Goal: Task Accomplishment & Management: Use online tool/utility

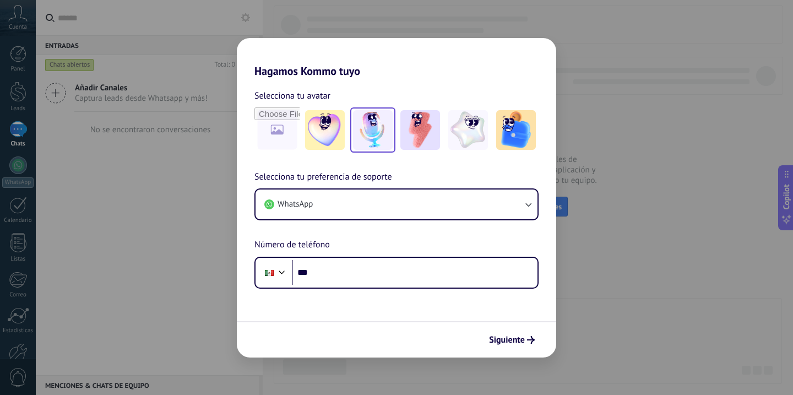
click at [366, 136] on img at bounding box center [373, 130] width 40 height 40
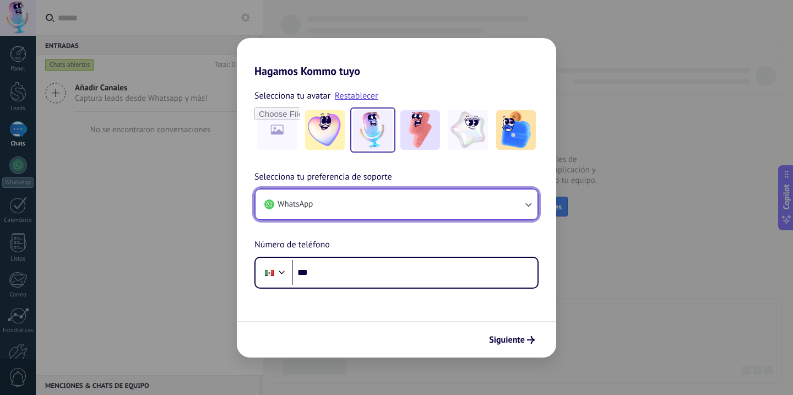
click at [524, 205] on icon "button" at bounding box center [528, 204] width 11 height 11
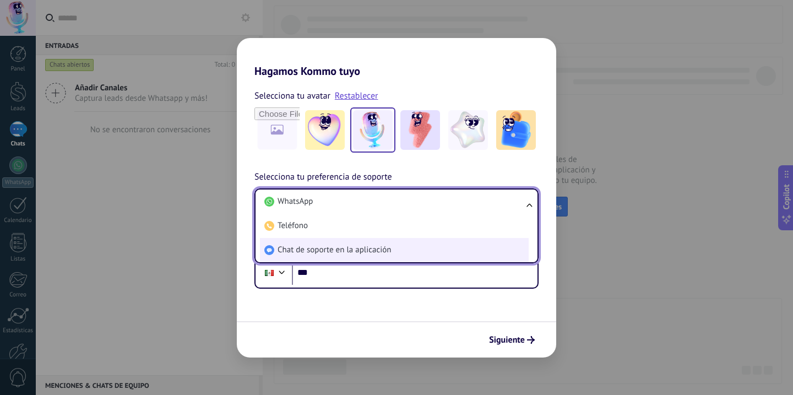
click at [379, 253] on span "Chat de soporte en la aplicación" at bounding box center [334, 250] width 113 height 11
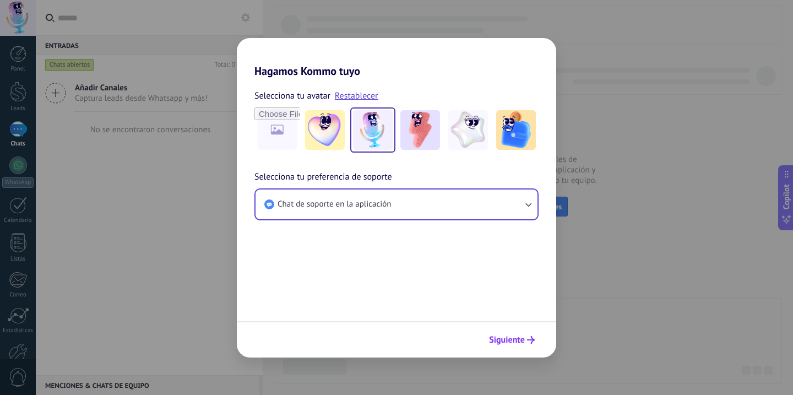
click at [519, 338] on span "Siguiente" at bounding box center [507, 340] width 36 height 8
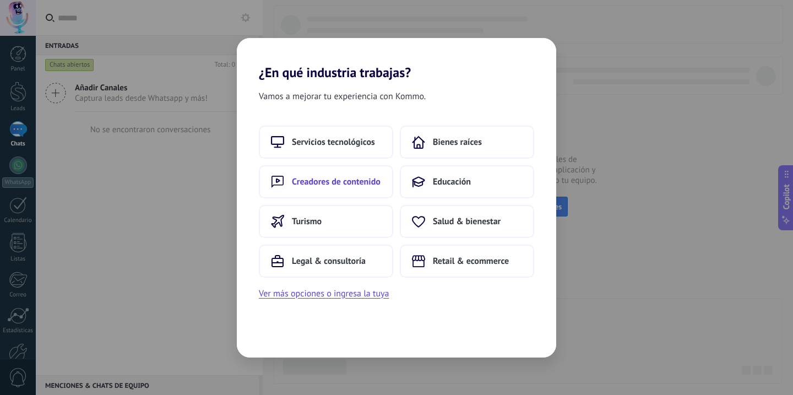
click at [365, 181] on span "Creadores de contenido" at bounding box center [336, 181] width 89 height 11
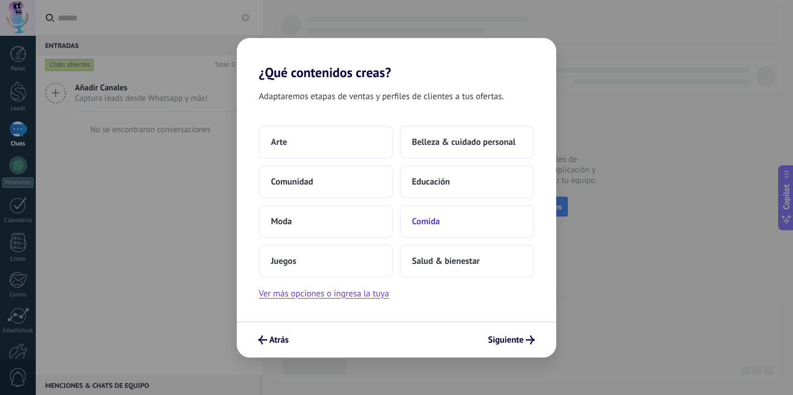
click at [437, 222] on span "Comida" at bounding box center [426, 221] width 28 height 11
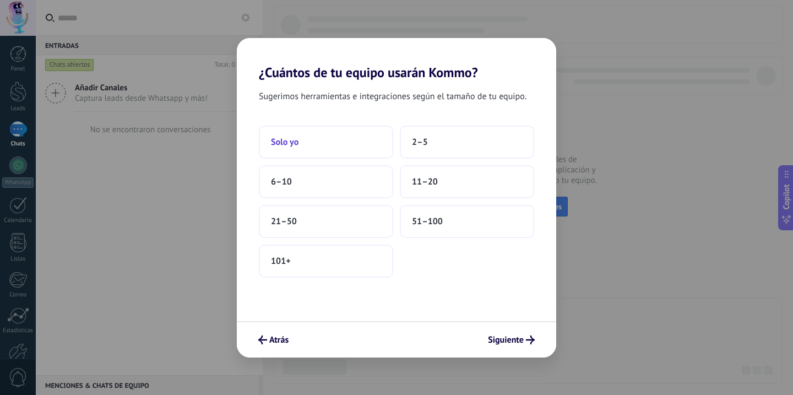
click at [281, 138] on span "Solo yo" at bounding box center [285, 142] width 28 height 11
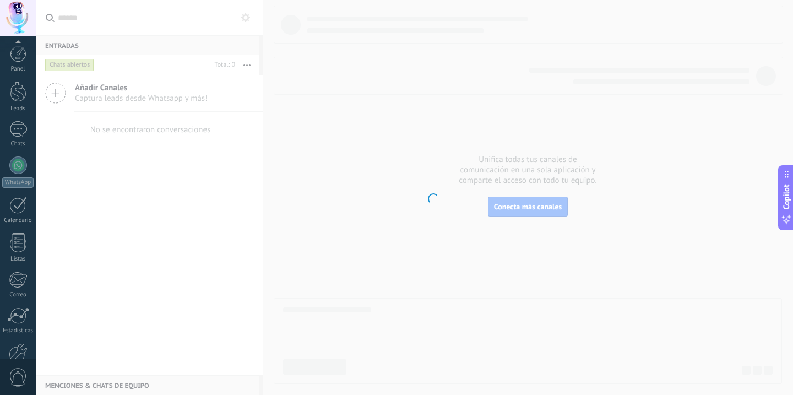
scroll to position [63, 0]
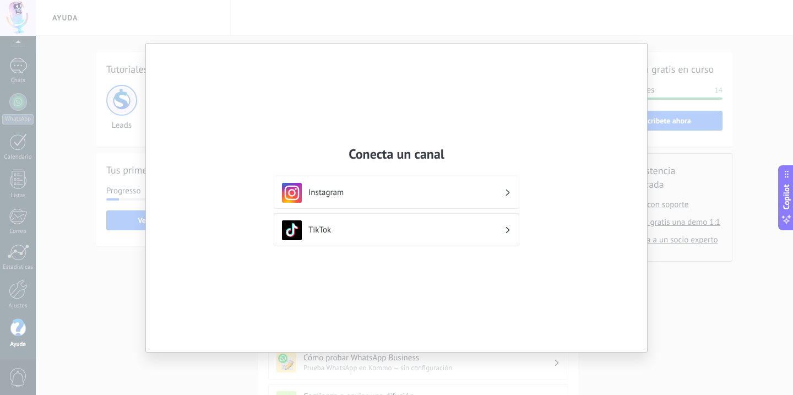
click at [665, 73] on div "Conecta un canal Instagram TikTok" at bounding box center [396, 197] width 793 height 395
click at [446, 144] on div "Conecta un canal Instagram TikTok" at bounding box center [396, 198] width 501 height 308
click at [407, 196] on h3 "Instagram" at bounding box center [406, 192] width 196 height 10
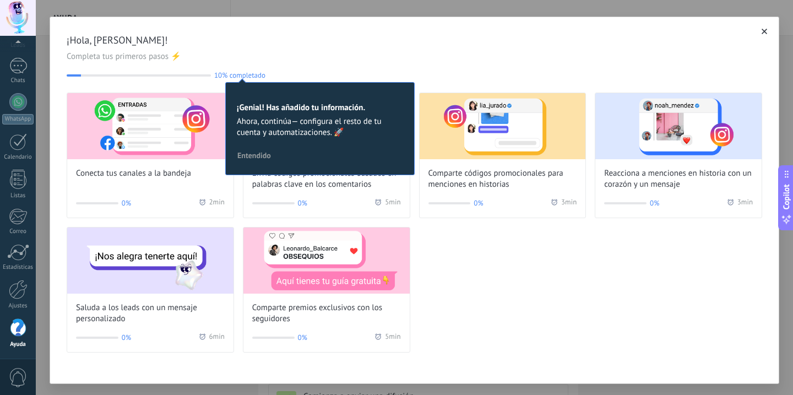
click at [584, 51] on div "¡Hola, [PERSON_NAME]! Completa tus primeros pasos ⚡ 10% completado 10 ¡Genial! …" at bounding box center [415, 57] width 696 height 46
click at [303, 66] on div "¡Hola, [PERSON_NAME]! Completa tus primeros pasos ⚡ 10% completado 10 ¡Genial! …" at bounding box center [415, 57] width 696 height 46
click at [551, 247] on div "Conecta tus canales a la bandeja 0% 2 min Envía códigos promocionales basados e…" at bounding box center [415, 223] width 696 height 260
click at [181, 130] on img at bounding box center [150, 126] width 166 height 66
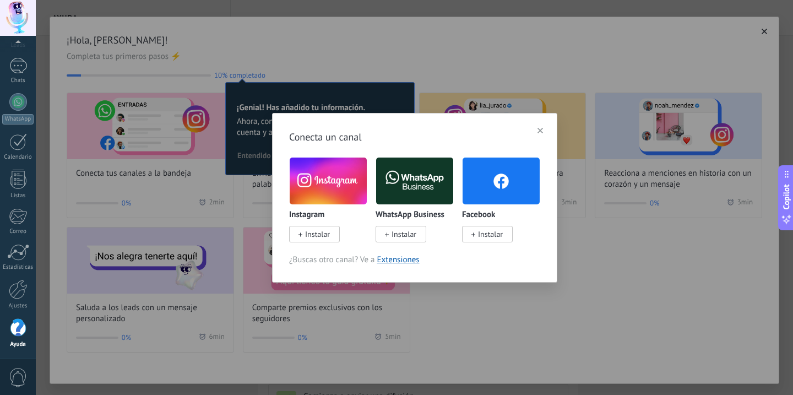
click at [335, 235] on span "Instalar" at bounding box center [314, 234] width 51 height 17
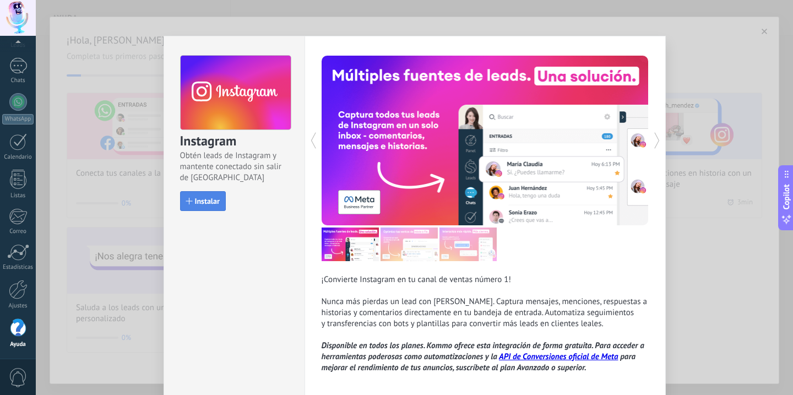
click at [201, 197] on span "Instalar" at bounding box center [207, 201] width 25 height 8
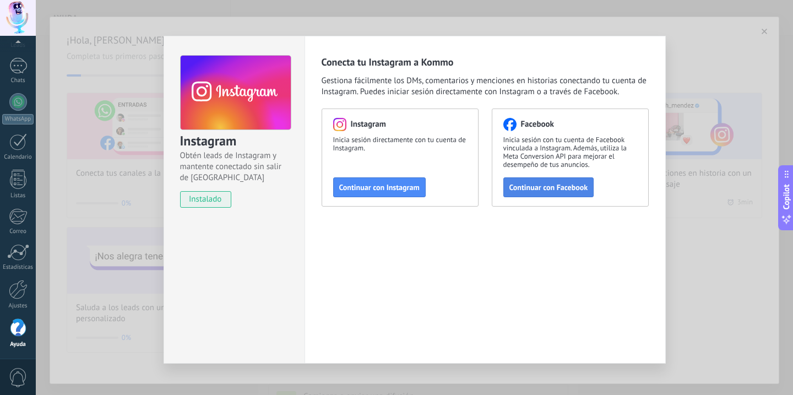
click at [549, 186] on span "Continuar con Facebook" at bounding box center [549, 187] width 79 height 8
click at [725, 110] on div "Instagram Obtén leads de Instagram y mantente conectado sin salir de Kommo inst…" at bounding box center [414, 197] width 757 height 395
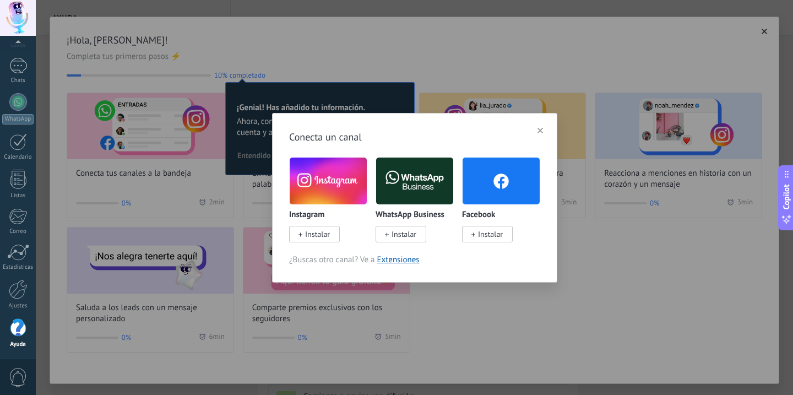
click at [538, 133] on span "button" at bounding box center [541, 131] width 6 height 8
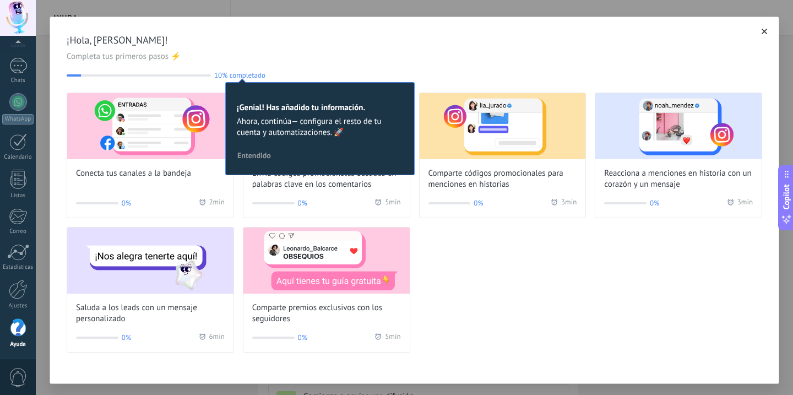
click at [762, 30] on icon "button" at bounding box center [765, 32] width 6 height 6
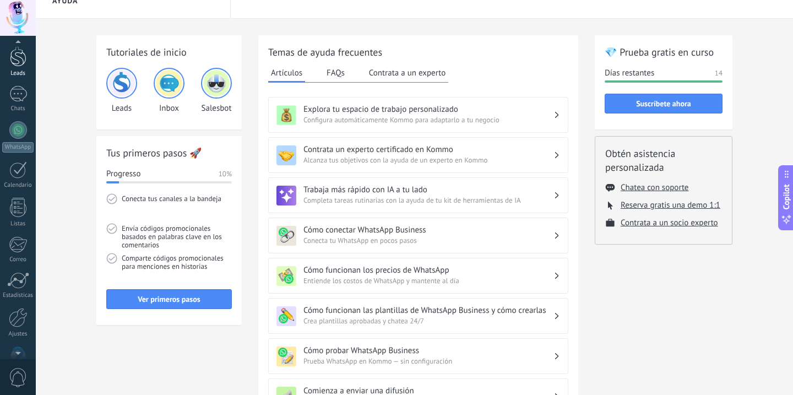
scroll to position [34, 0]
click at [23, 139] on link "WhatsApp" at bounding box center [18, 137] width 36 height 31
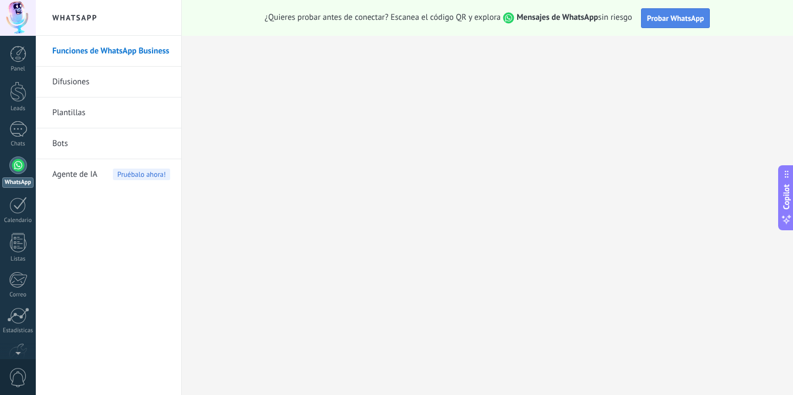
click at [671, 22] on span "Probar WhatsApp" at bounding box center [675, 18] width 57 height 10
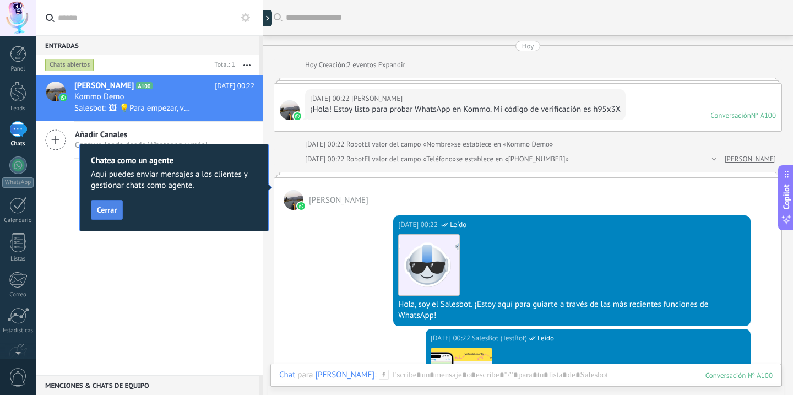
click at [107, 215] on button "Cerrar" at bounding box center [107, 210] width 32 height 20
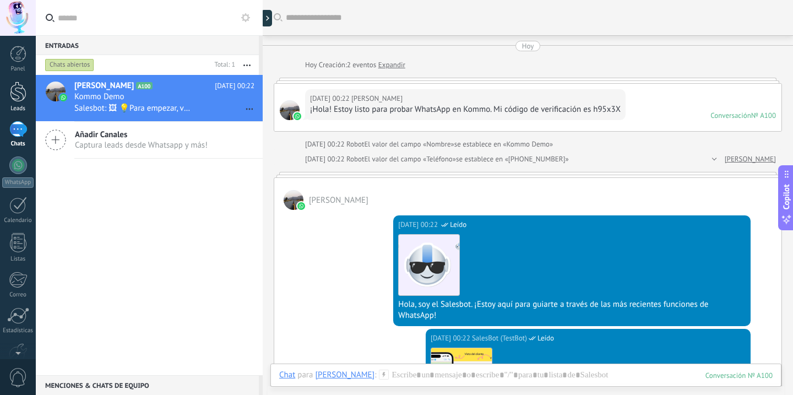
click at [18, 103] on link "Leads" at bounding box center [18, 97] width 36 height 31
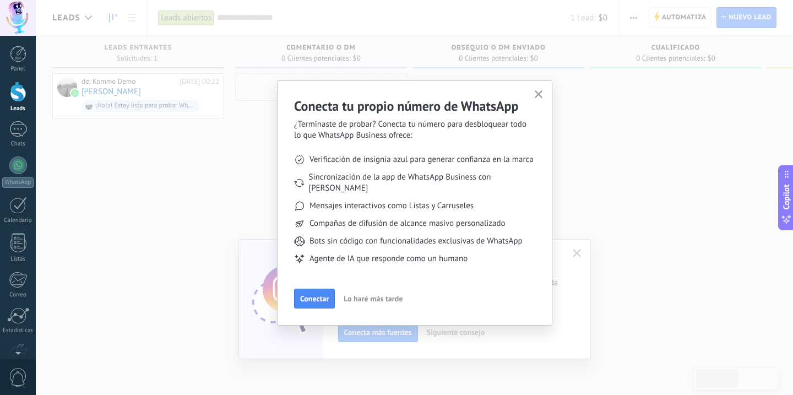
click at [366, 295] on span "Lo haré más tarde" at bounding box center [373, 299] width 59 height 8
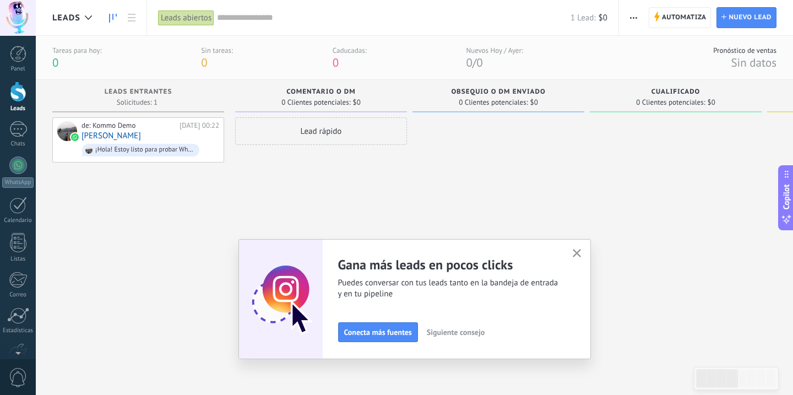
click at [578, 255] on use "button" at bounding box center [577, 253] width 8 height 8
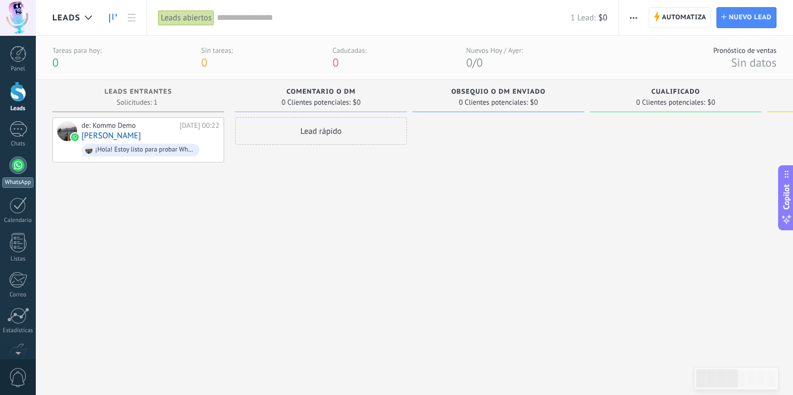
click at [23, 169] on div at bounding box center [18, 165] width 18 height 18
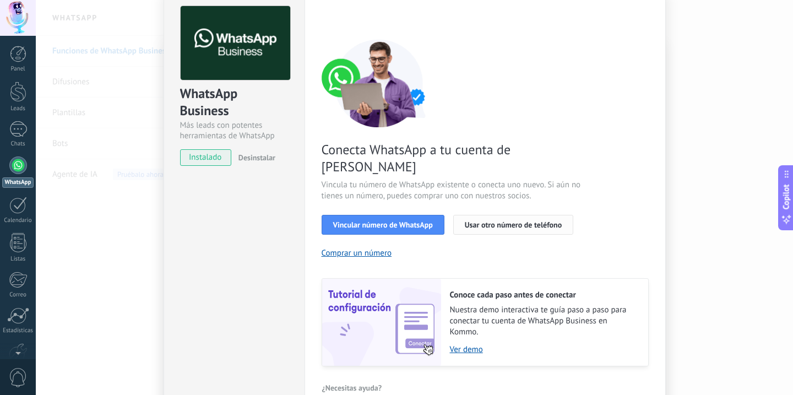
scroll to position [51, 0]
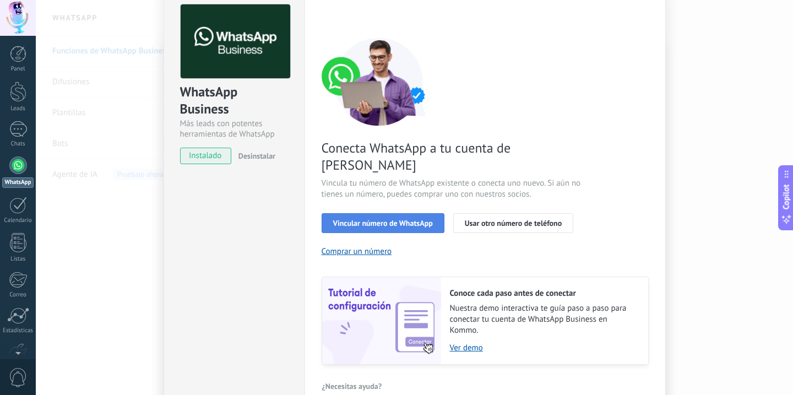
click at [407, 219] on span "Vincular número de WhatsApp" at bounding box center [383, 223] width 100 height 8
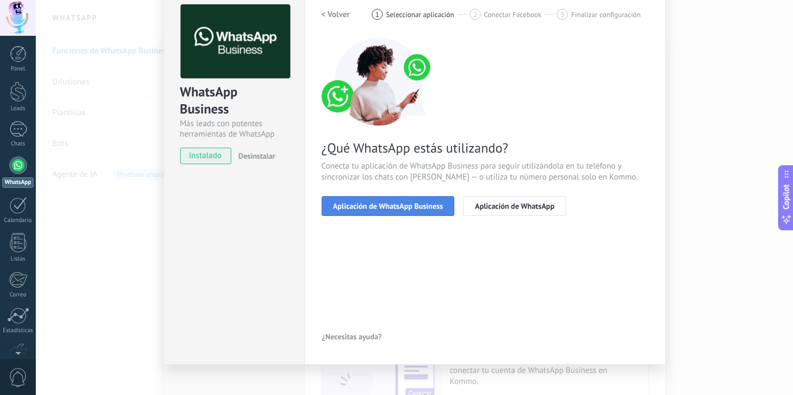
click at [400, 207] on span "Aplicación de WhatsApp Business" at bounding box center [388, 206] width 110 height 8
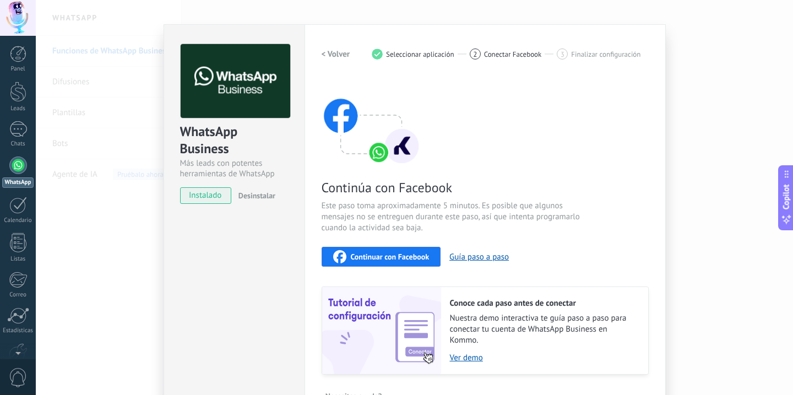
scroll to position [0, 0]
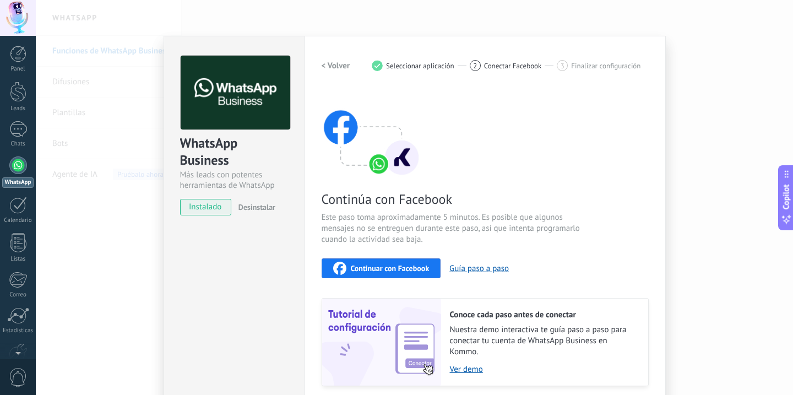
click at [638, 69] on span "Finalizar configuración" at bounding box center [605, 66] width 69 height 8
click at [676, 70] on div "WhatsApp Business Más leads con potentes herramientas de WhatsApp instalado Des…" at bounding box center [414, 197] width 757 height 395
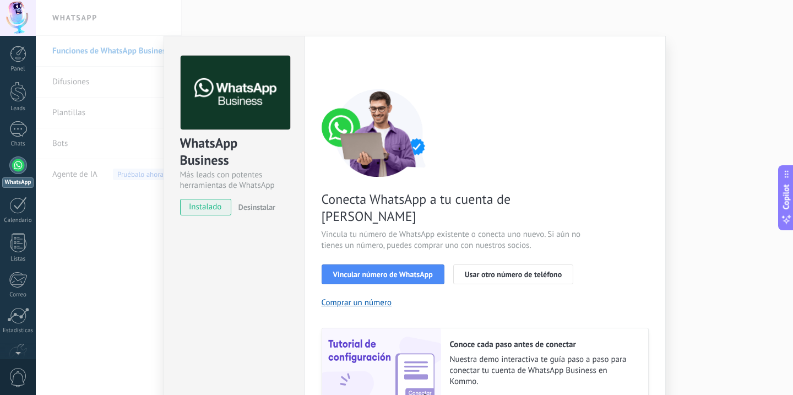
click at [676, 70] on div "WhatsApp Business Más leads con potentes herramientas de WhatsApp instalado Des…" at bounding box center [414, 197] width 757 height 395
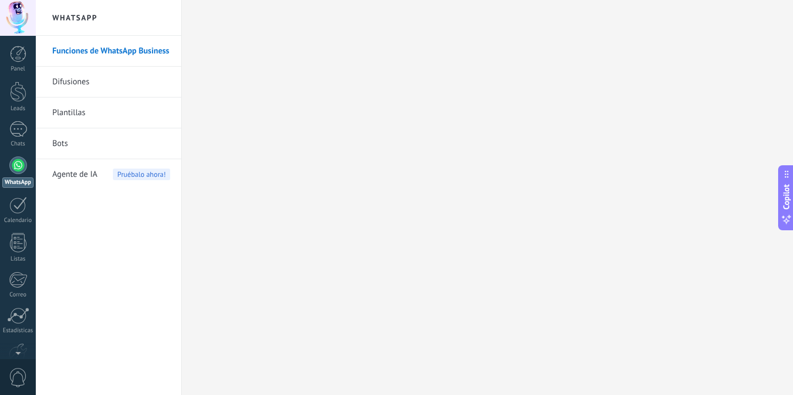
click at [19, 167] on div at bounding box center [18, 165] width 18 height 18
click at [24, 162] on div at bounding box center [18, 165] width 18 height 18
click at [95, 110] on link "Plantillas" at bounding box center [111, 112] width 118 height 31
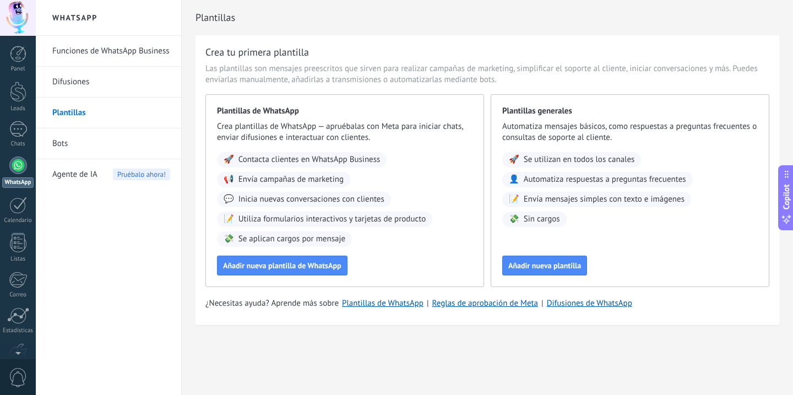
click at [89, 86] on link "Difusiones" at bounding box center [111, 82] width 118 height 31
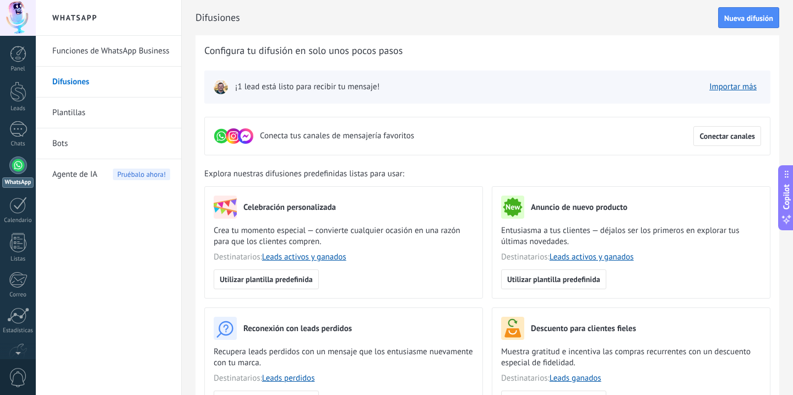
click at [109, 52] on link "Funciones de WhatsApp Business" at bounding box center [111, 51] width 118 height 31
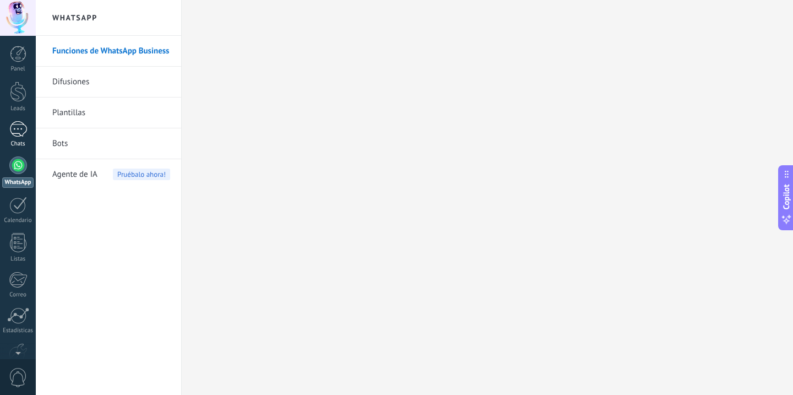
click at [23, 129] on div "1" at bounding box center [18, 129] width 18 height 16
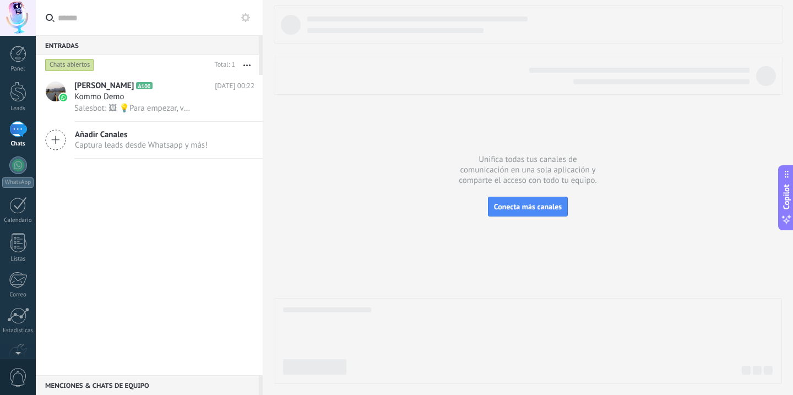
click at [112, 144] on span "Captura leads desde Whatsapp y más!" at bounding box center [141, 145] width 133 height 10
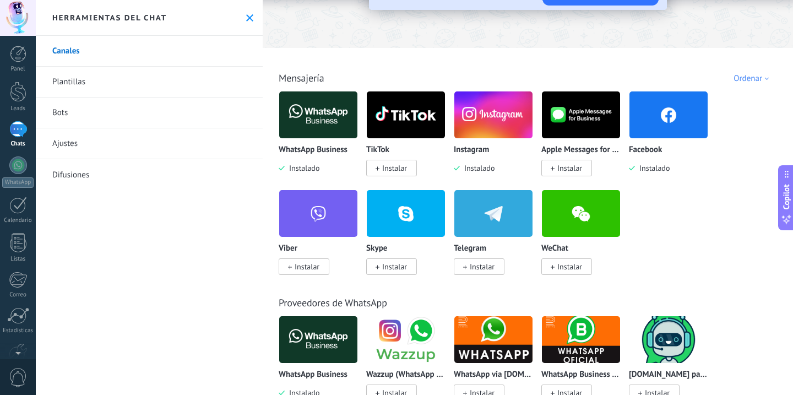
scroll to position [131, 0]
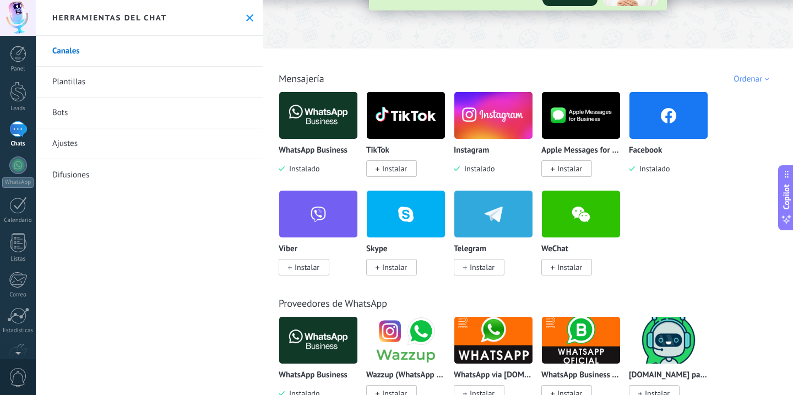
click at [317, 116] on img at bounding box center [318, 115] width 78 height 53
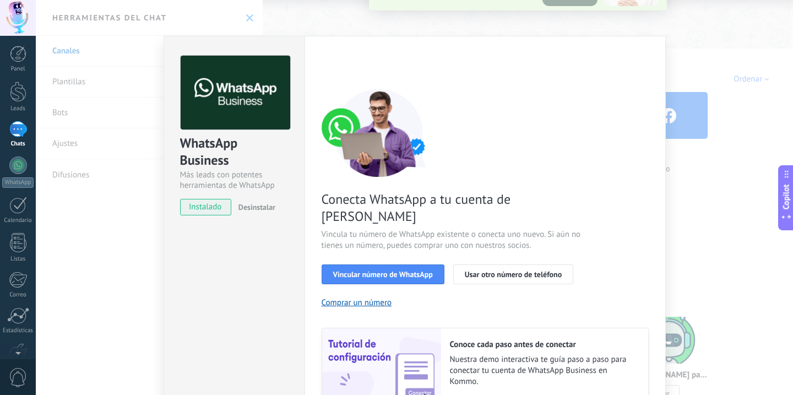
click at [322, 154] on img at bounding box center [380, 133] width 116 height 88
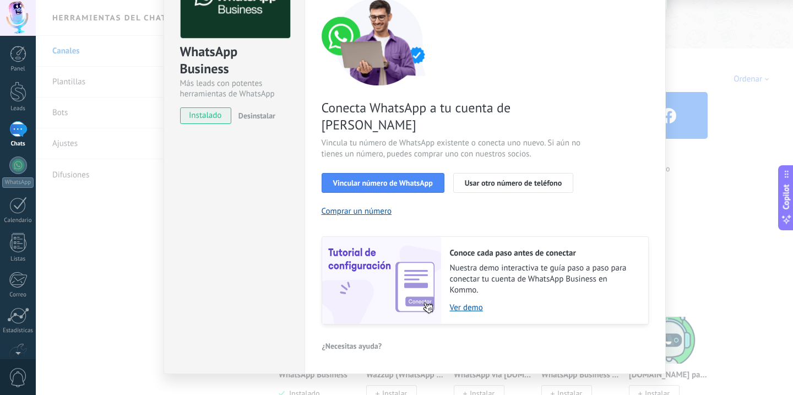
scroll to position [95, 0]
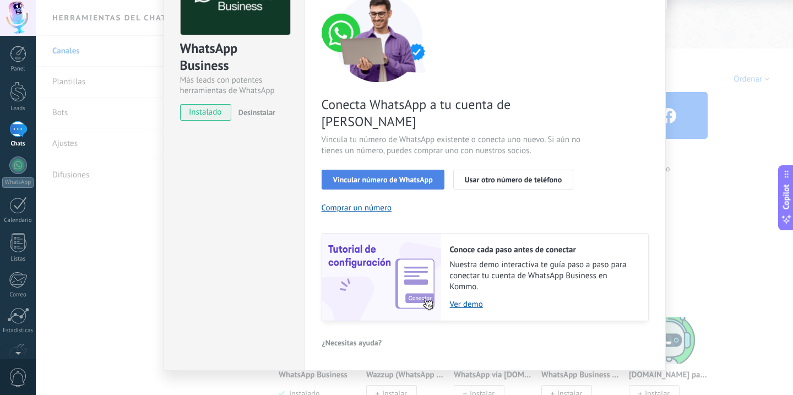
click at [398, 176] on span "Vincular número de WhatsApp" at bounding box center [383, 180] width 100 height 8
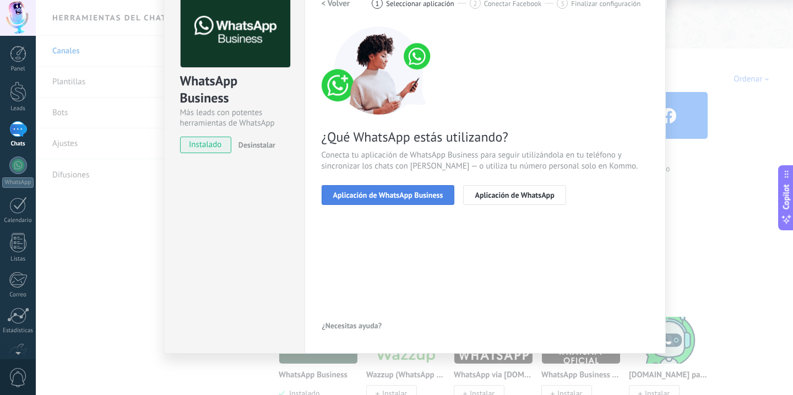
click at [421, 199] on span "Aplicación de WhatsApp Business" at bounding box center [388, 195] width 110 height 8
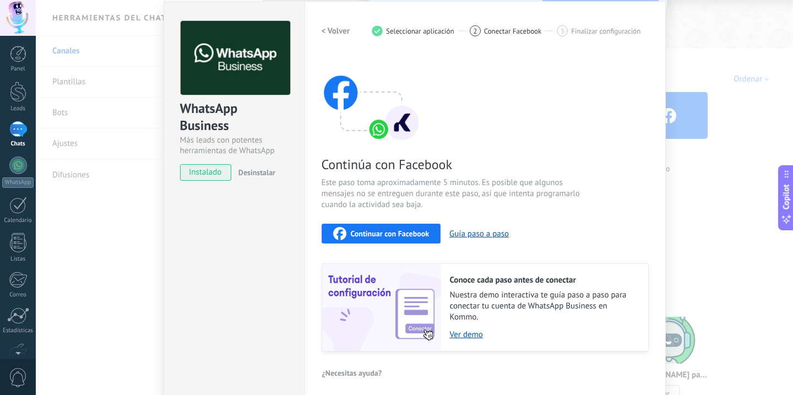
scroll to position [61, 0]
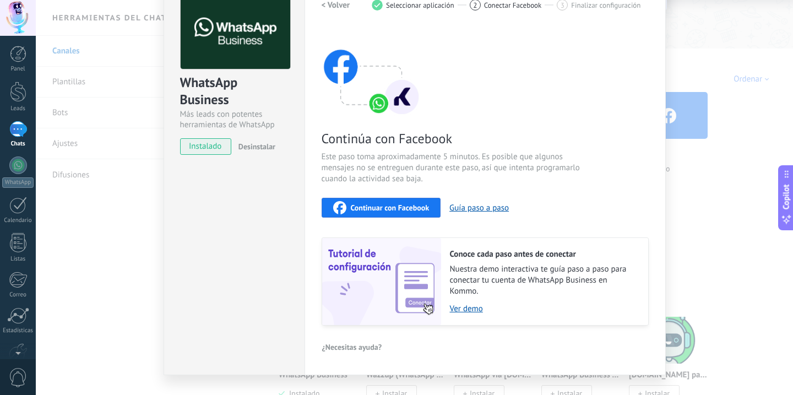
click at [384, 206] on span "Continuar con Facebook" at bounding box center [390, 208] width 79 height 8
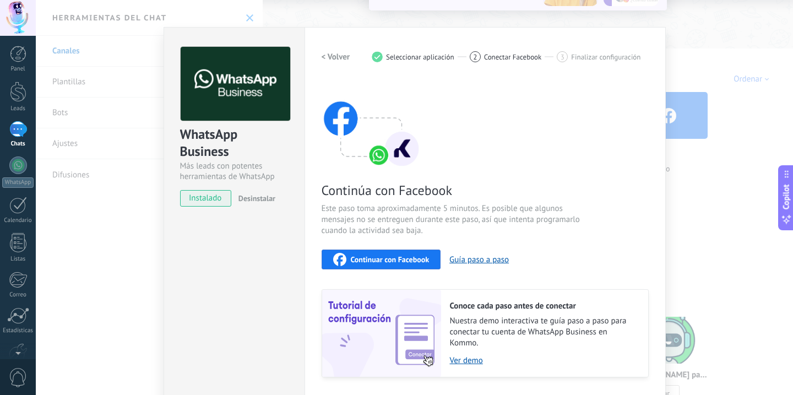
scroll to position [0, 0]
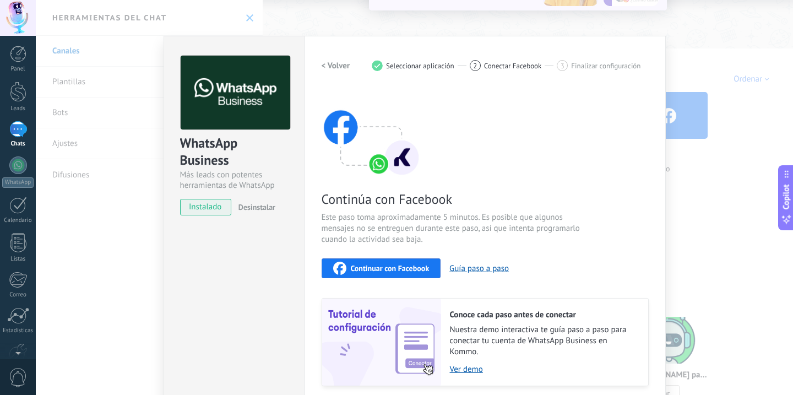
click at [700, 102] on div "WhatsApp Business Más leads con potentes herramientas de WhatsApp instalado Des…" at bounding box center [414, 197] width 757 height 395
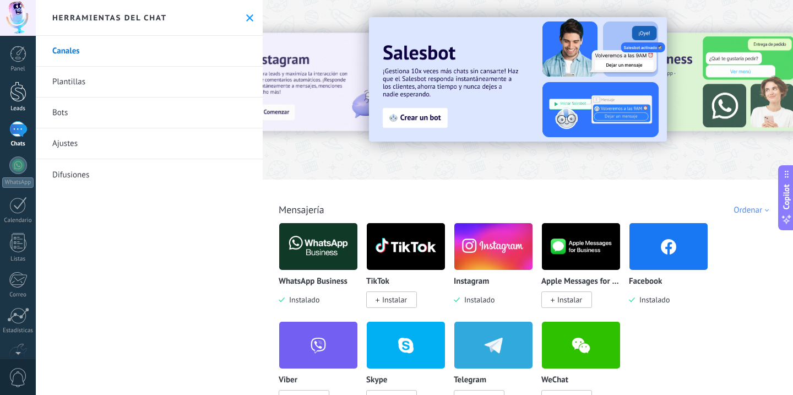
click at [21, 92] on div at bounding box center [18, 92] width 17 height 20
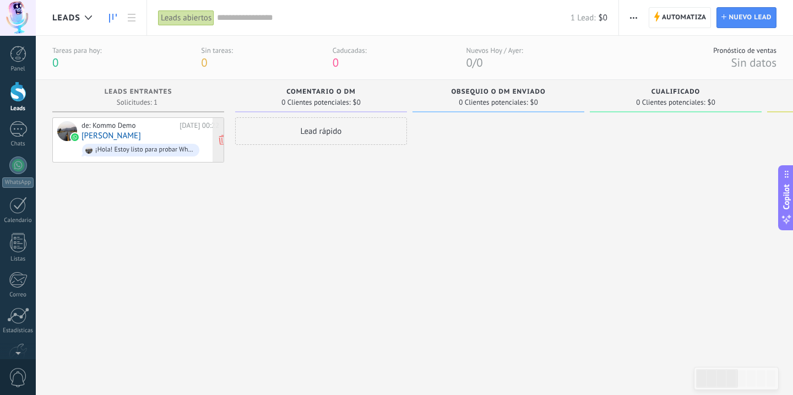
click at [161, 131] on div "de: Kommo Demo Hoy 00:22 Axel Rojo ¡Hola! Estoy listo para probar WhatsApp en K…" at bounding box center [151, 139] width 138 height 37
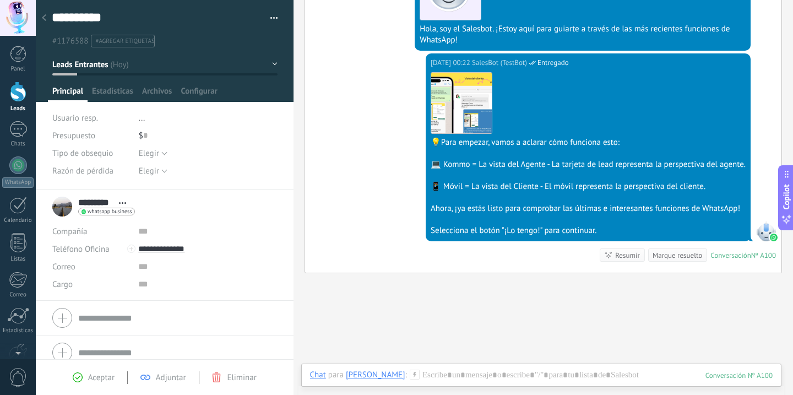
click at [47, 15] on div at bounding box center [43, 18] width 15 height 21
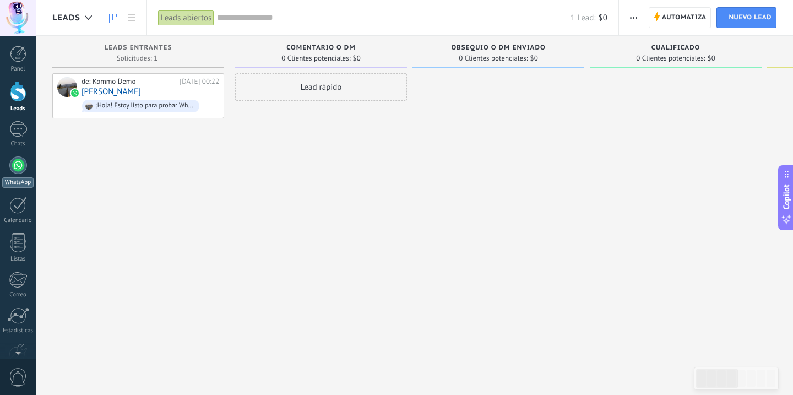
click at [17, 171] on div at bounding box center [18, 165] width 18 height 18
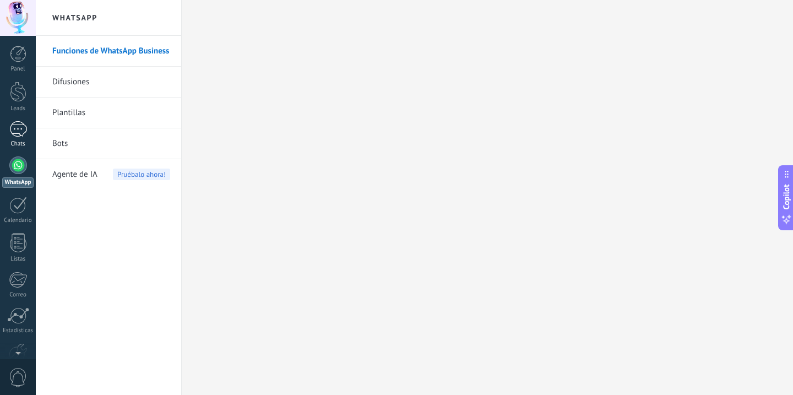
click at [24, 134] on div "1" at bounding box center [18, 129] width 18 height 16
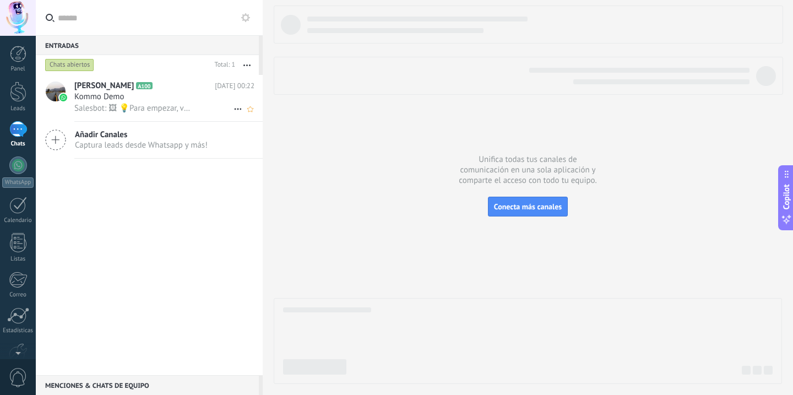
click at [158, 97] on div "Kommo Demo" at bounding box center [164, 96] width 180 height 11
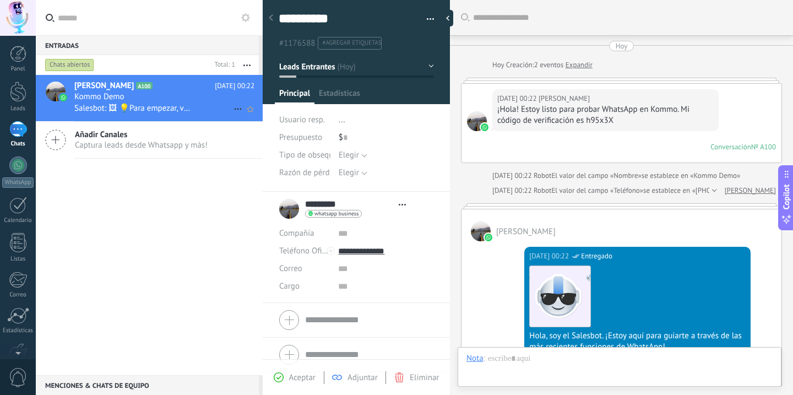
type textarea "**********"
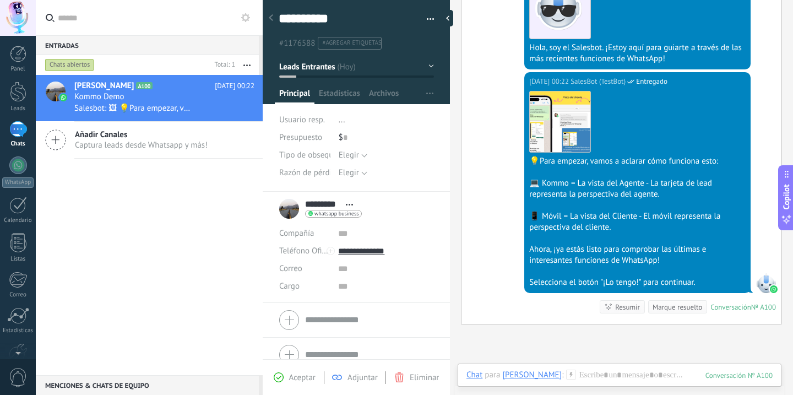
click at [274, 21] on div at bounding box center [270, 18] width 15 height 21
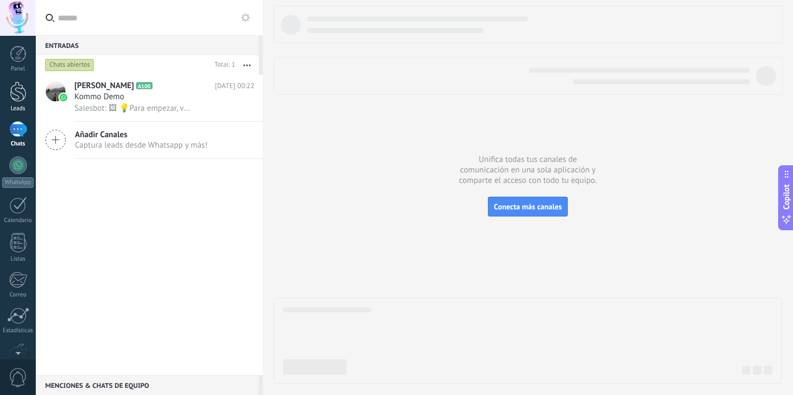
click at [12, 93] on div at bounding box center [18, 92] width 17 height 20
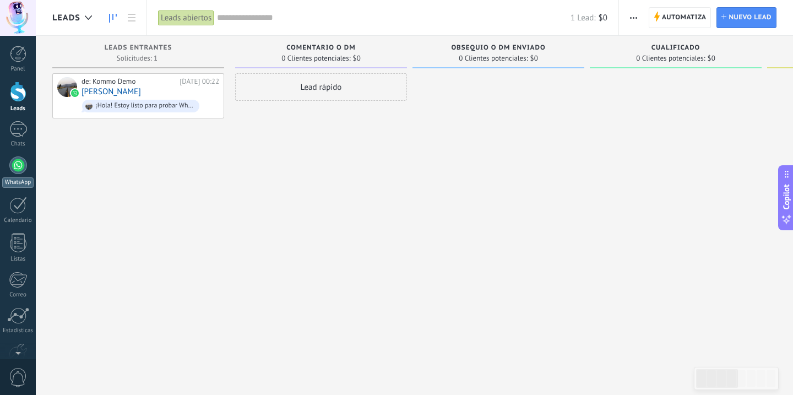
click at [21, 167] on div at bounding box center [18, 165] width 18 height 18
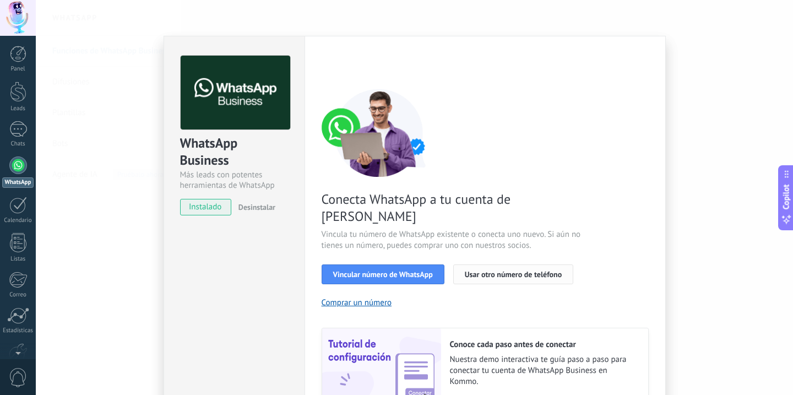
click at [512, 270] on span "Usar otro número de teléfono" at bounding box center [513, 274] width 97 height 8
click at [722, 82] on div "WhatsApp Business Más leads con potentes herramientas de WhatsApp instalado Des…" at bounding box center [414, 197] width 757 height 395
click at [105, 132] on div "WhatsApp Business Más leads con potentes herramientas de WhatsApp instalado Des…" at bounding box center [414, 197] width 757 height 395
click at [128, 184] on div "WhatsApp Business Más leads con potentes herramientas de WhatsApp instalado Des…" at bounding box center [414, 197] width 757 height 395
click at [131, 212] on div "WhatsApp Business Más leads con potentes herramientas de WhatsApp instalado Des…" at bounding box center [414, 197] width 757 height 395
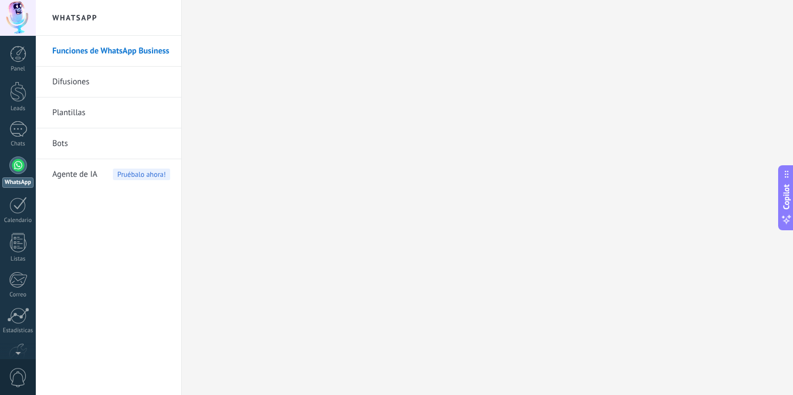
click at [131, 212] on div at bounding box center [414, 197] width 757 height 395
click at [131, 212] on div "Funciones de WhatsApp Business Difusiones Plantillas Bots Agente de IA Pruébalo…" at bounding box center [108, 215] width 145 height 359
click at [21, 64] on link "Panel" at bounding box center [18, 59] width 36 height 27
